Goal: Information Seeking & Learning: Learn about a topic

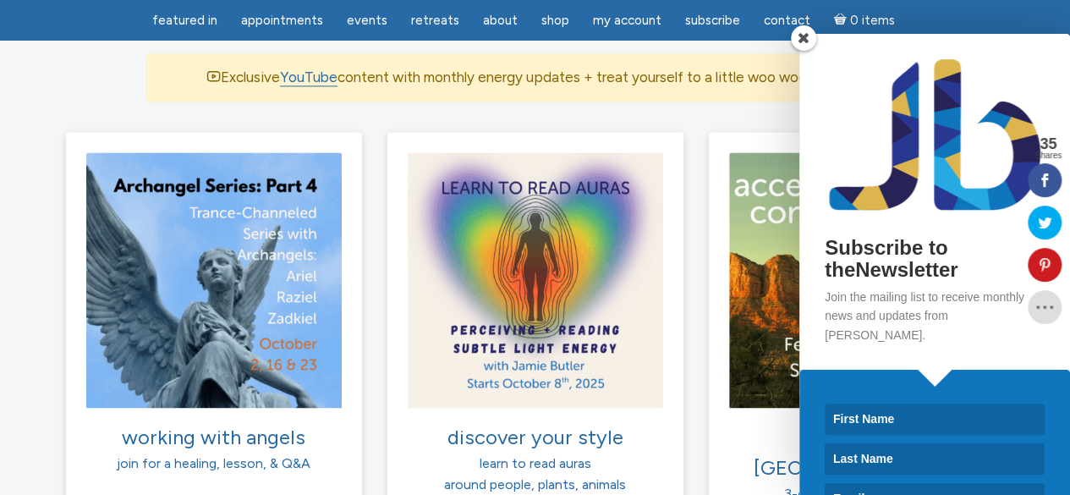
scroll to position [1202, 0]
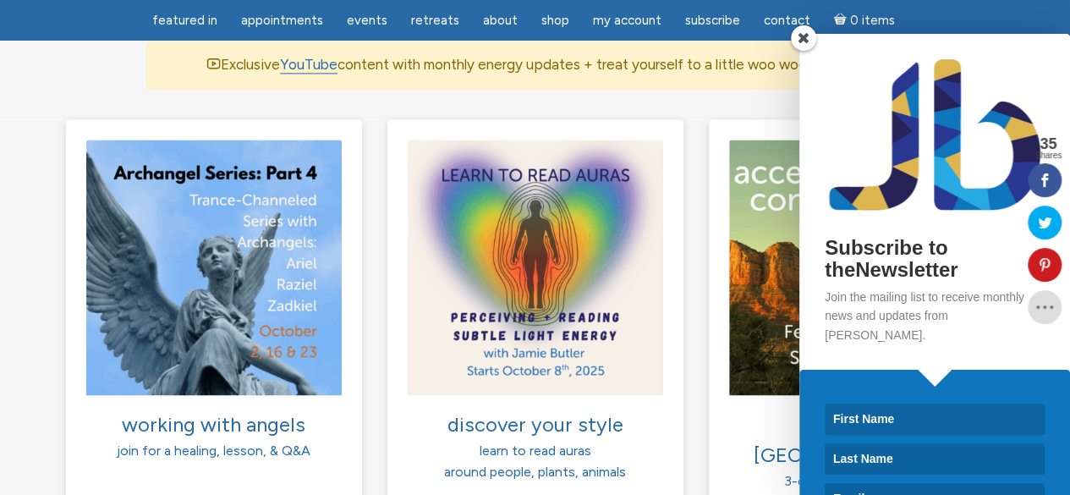
click at [801, 41] on span at bounding box center [803, 37] width 25 height 25
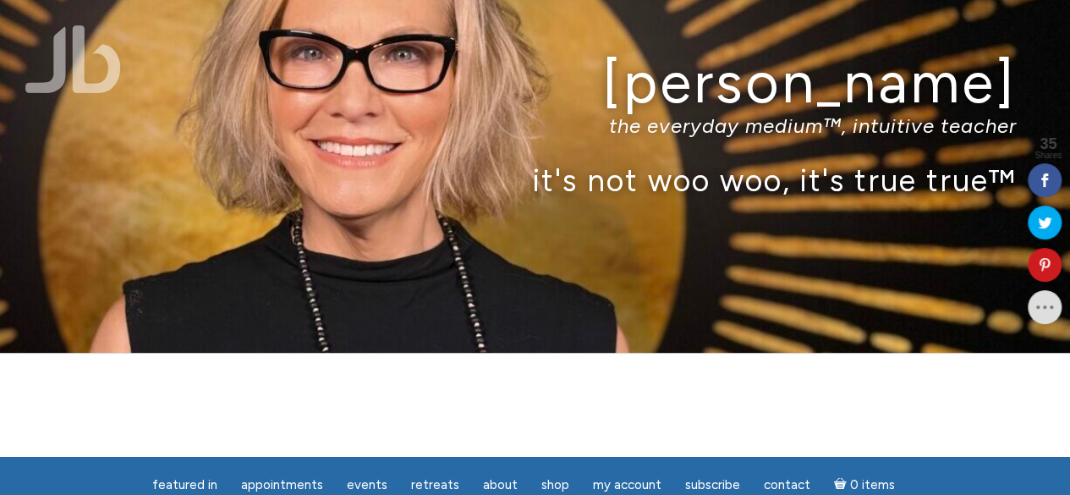
scroll to position [0, 0]
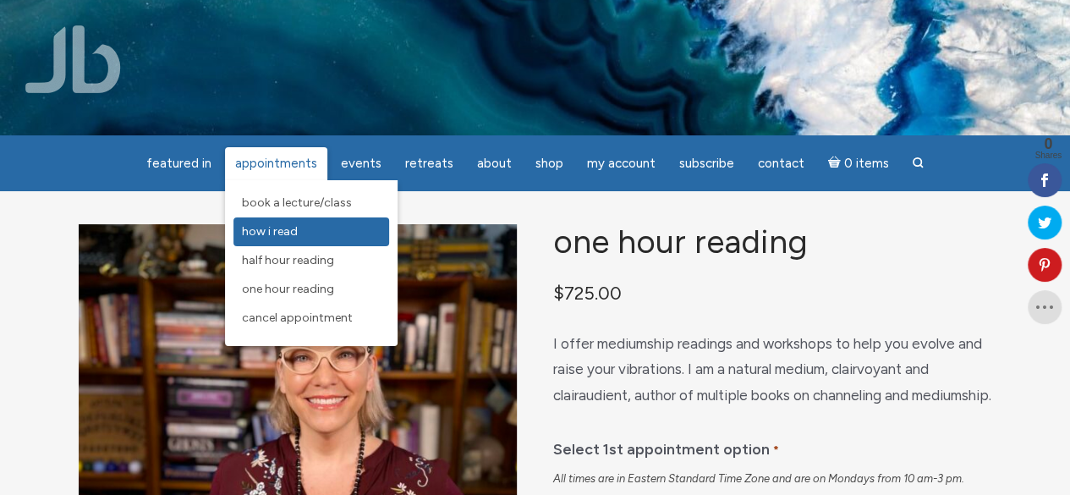
click at [292, 240] on link "How I Read" at bounding box center [312, 231] width 156 height 29
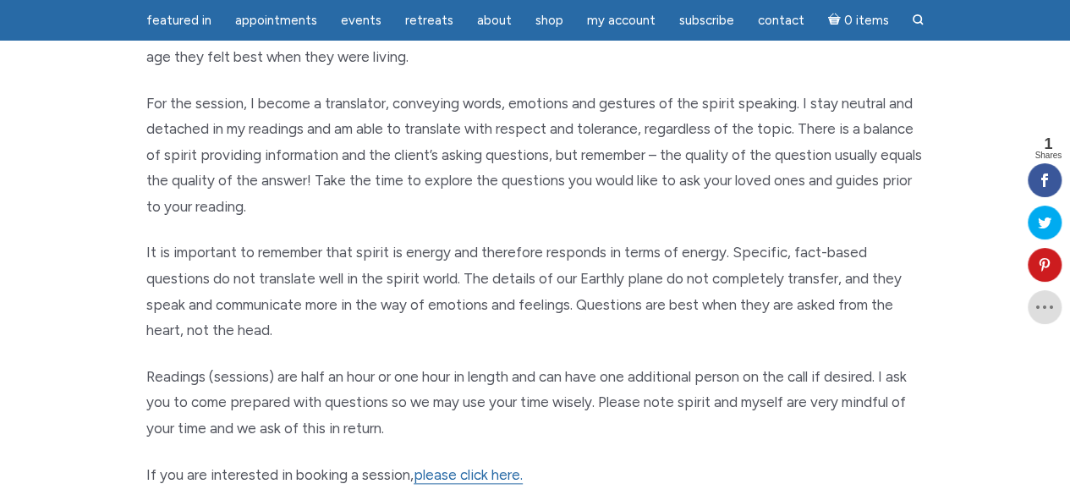
scroll to position [628, 0]
